Goal: Find specific page/section: Find specific page/section

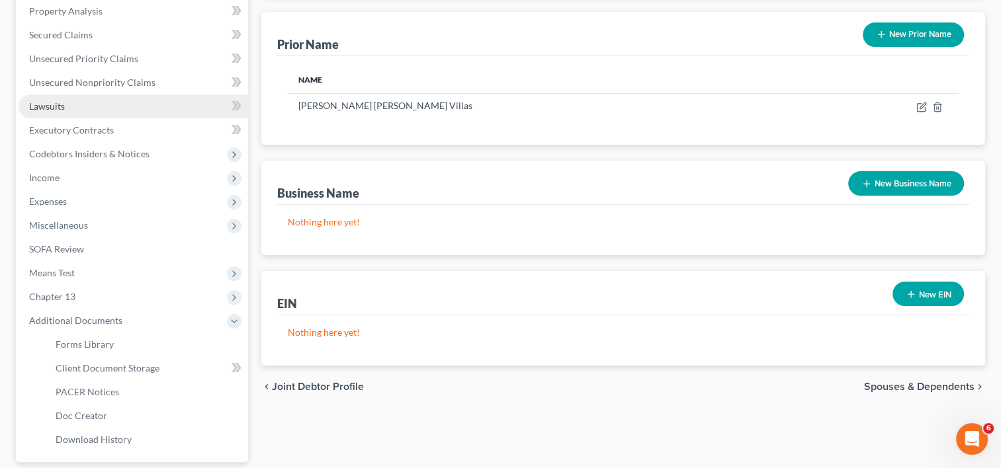
click at [54, 106] on span "Lawsuits" at bounding box center [47, 106] width 36 height 11
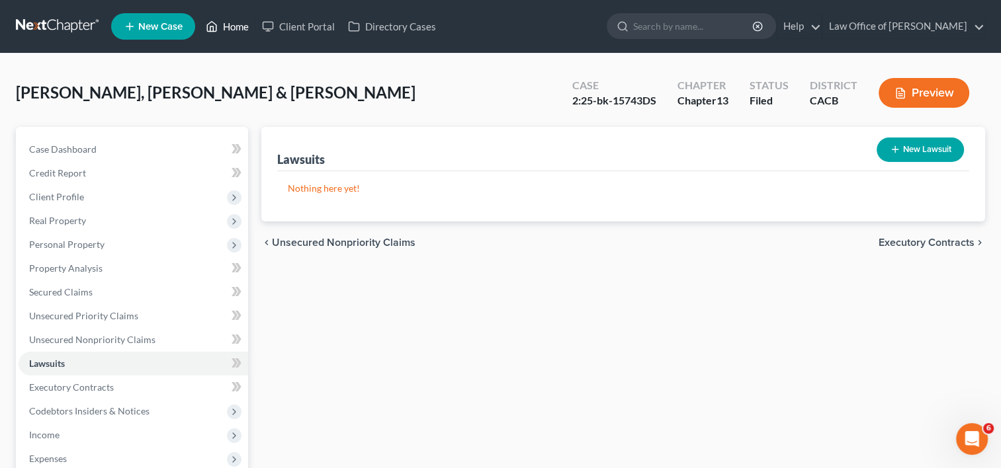
click at [232, 24] on link "Home" at bounding box center [227, 27] width 56 height 24
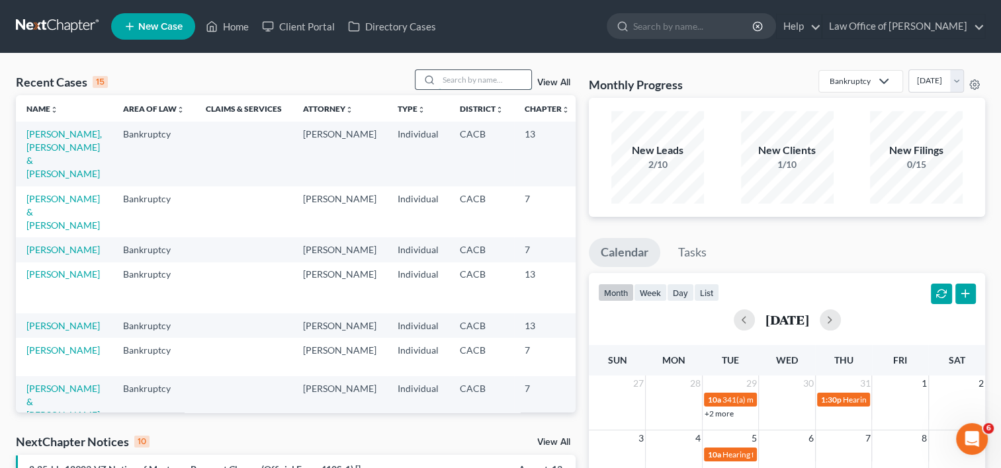
click at [454, 81] on input "search" at bounding box center [485, 79] width 93 height 19
type input "niz"
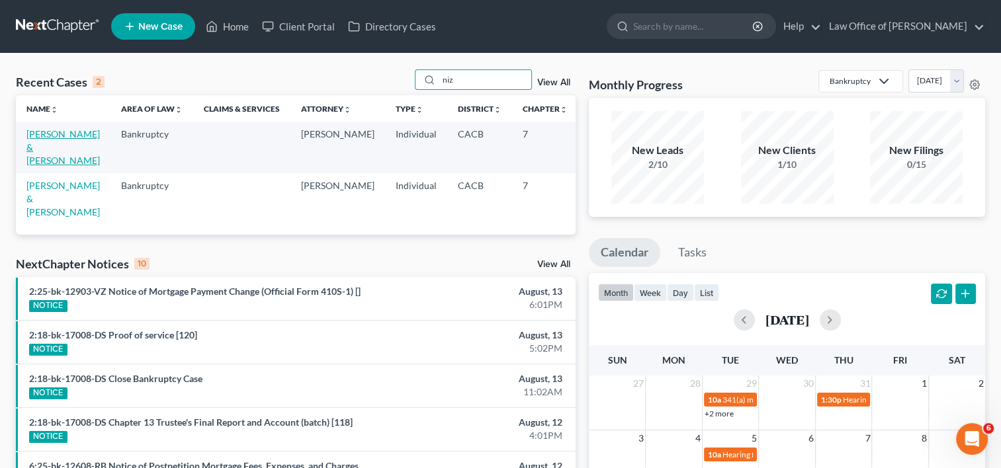
click at [37, 166] on link "[PERSON_NAME] & [PERSON_NAME]" at bounding box center [62, 147] width 73 height 38
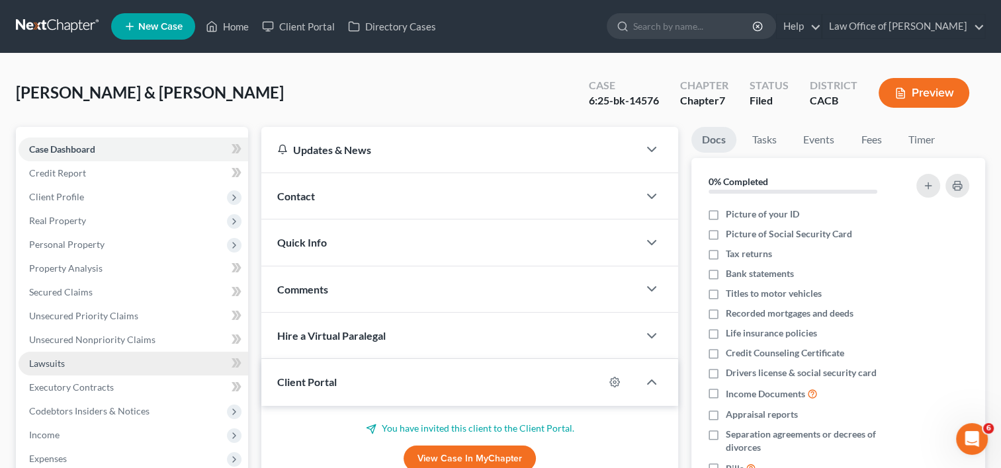
click at [50, 361] on span "Lawsuits" at bounding box center [47, 363] width 36 height 11
